Goal: Answer question/provide support: Share knowledge or assist other users

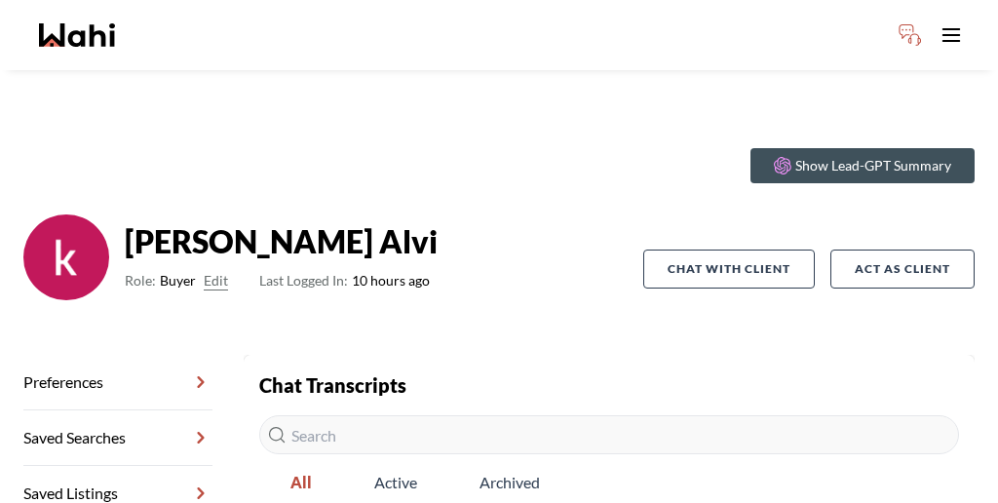
scroll to position [49, 0]
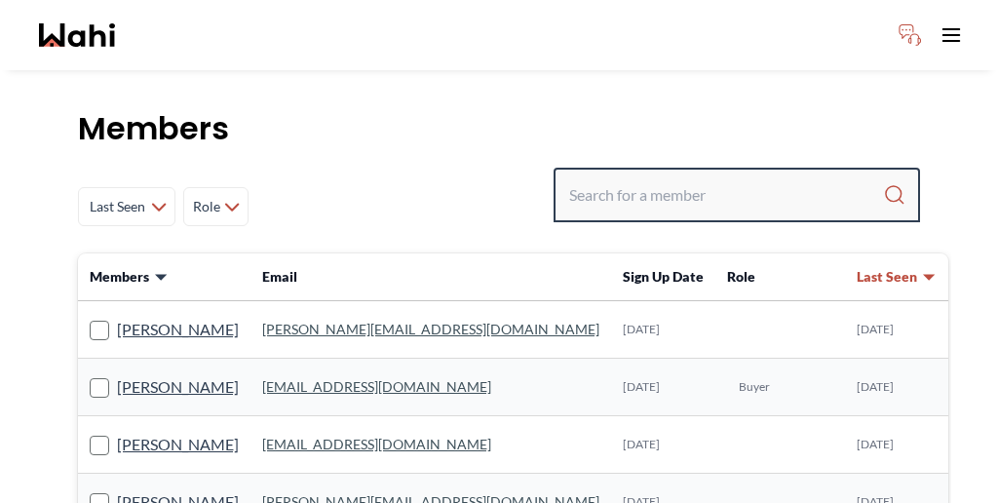
click at [757, 177] on input "Search input" at bounding box center [726, 194] width 314 height 35
paste input "Stannette Lindsay"
type input "Stannette Lindsay"
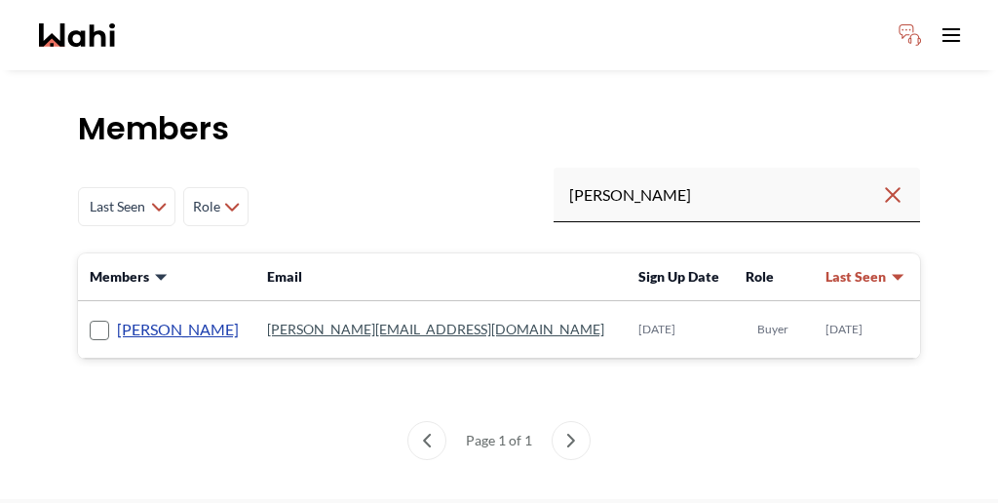
click at [169, 317] on link "Stannette Lindsay" at bounding box center [178, 329] width 122 height 25
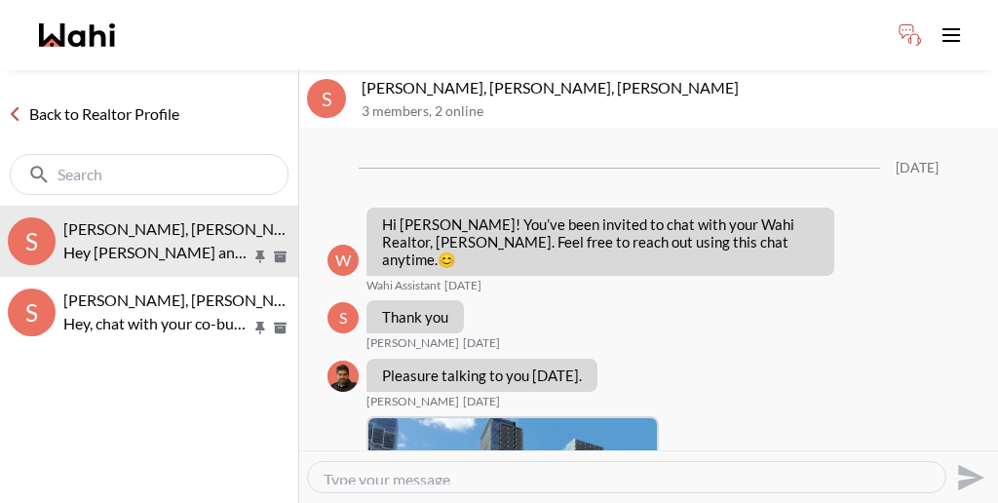
scroll to position [2836, 0]
